Goal: Task Accomplishment & Management: Manage account settings

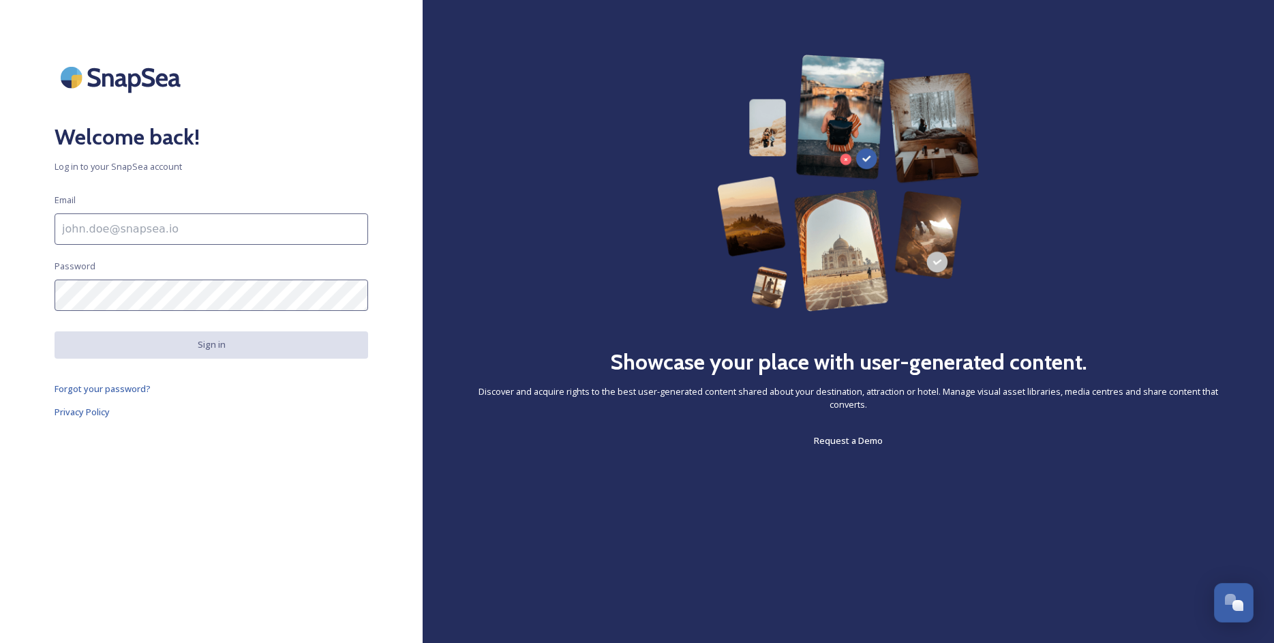
click at [114, 230] on input at bounding box center [211, 228] width 313 height 31
type input "[PERSON_NAME][EMAIL_ADDRESS][DOMAIN_NAME]"
drag, startPoint x: 103, startPoint y: 277, endPoint x: 115, endPoint y: 251, distance: 28.7
click at [104, 276] on div "Welcome back! Log in to your SnapSea account [PERSON_NAME] [PERSON_NAME][EMAIL_…" at bounding box center [211, 322] width 422 height 534
click at [120, 234] on input "[PERSON_NAME][EMAIL_ADDRESS][DOMAIN_NAME]" at bounding box center [211, 228] width 313 height 31
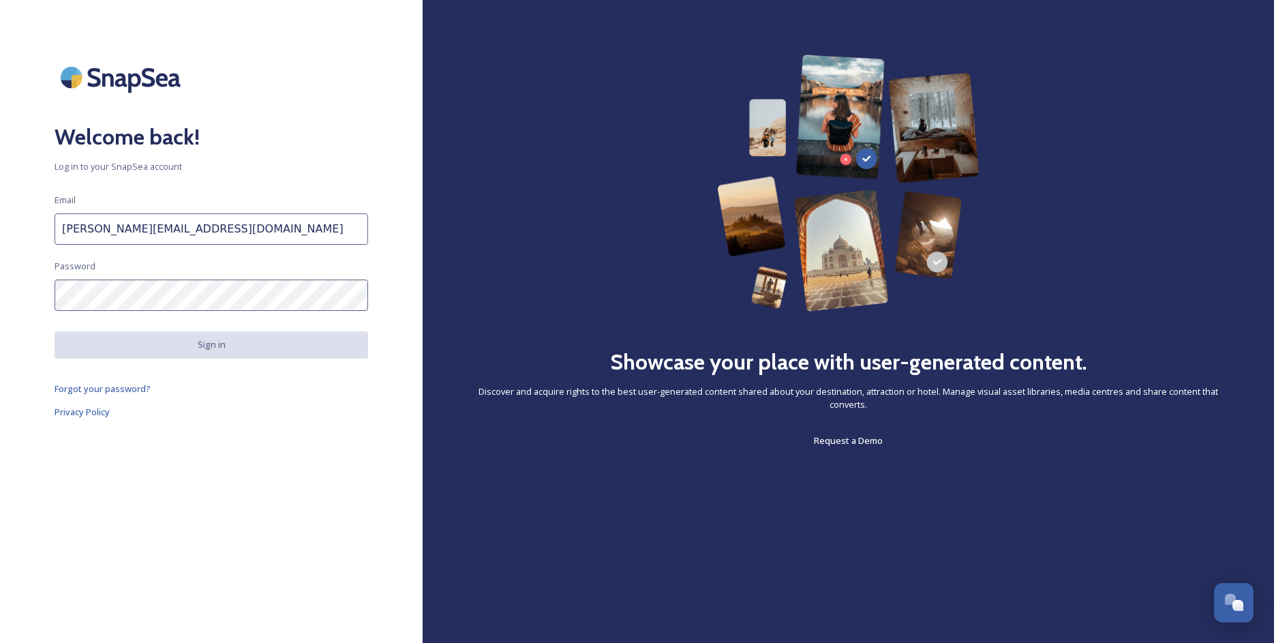
drag, startPoint x: 185, startPoint y: 230, endPoint x: 43, endPoint y: 218, distance: 142.9
click at [43, 218] on div "Welcome back! Log in to your SnapSea account [PERSON_NAME] [PERSON_NAME][EMAIL_…" at bounding box center [211, 322] width 422 height 534
click at [96, 140] on h2 "Welcome back!" at bounding box center [211, 137] width 313 height 33
click at [99, 165] on span "Log in to your SnapSea account" at bounding box center [211, 166] width 313 height 13
click at [92, 220] on input at bounding box center [211, 228] width 313 height 31
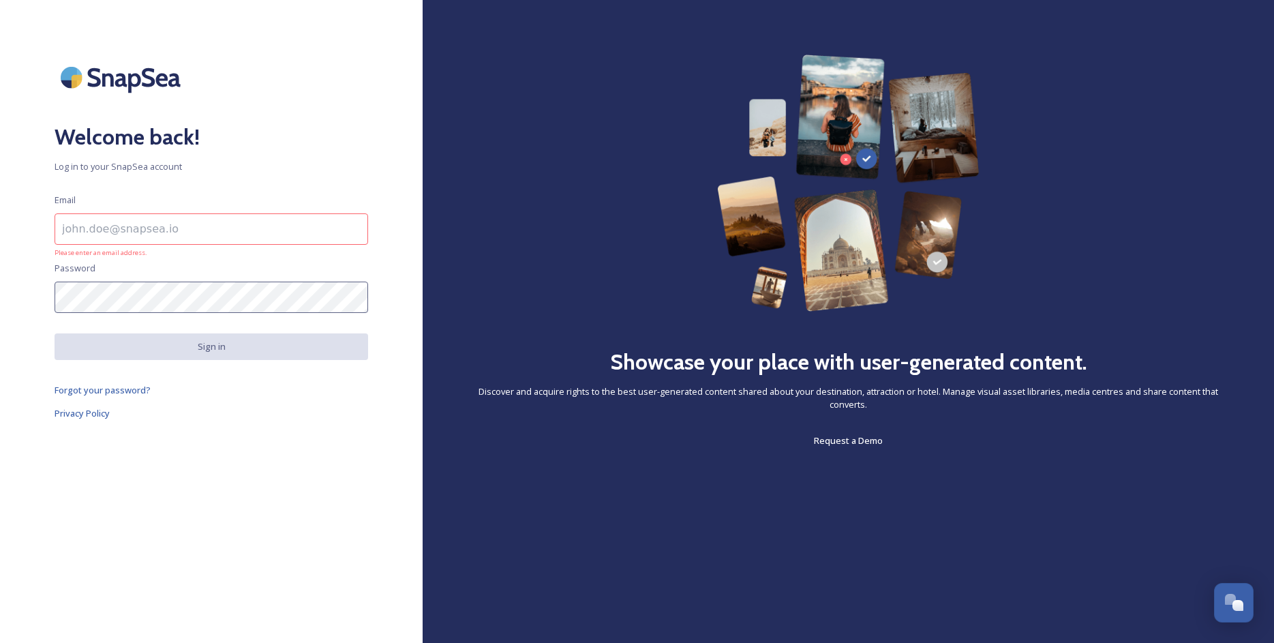
type input "[EMAIL_ADDRESS][DOMAIN_NAME]"
